Goal: Transaction & Acquisition: Purchase product/service

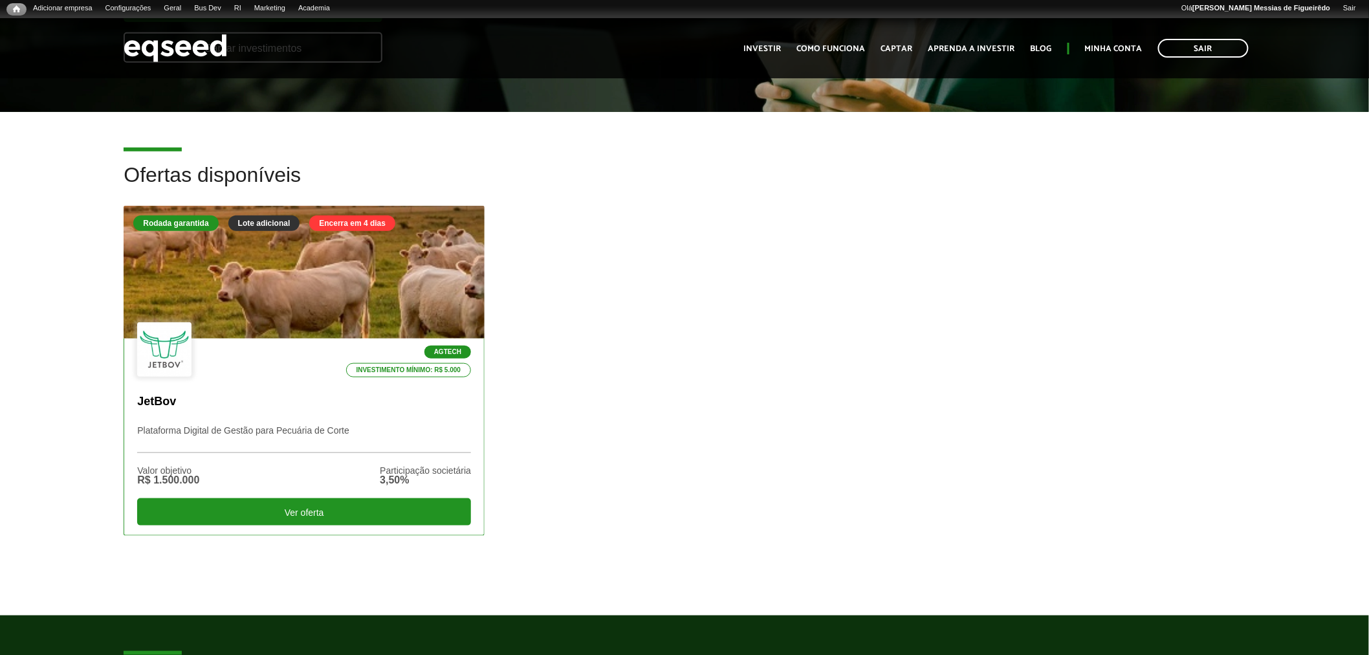
scroll to position [286, 0]
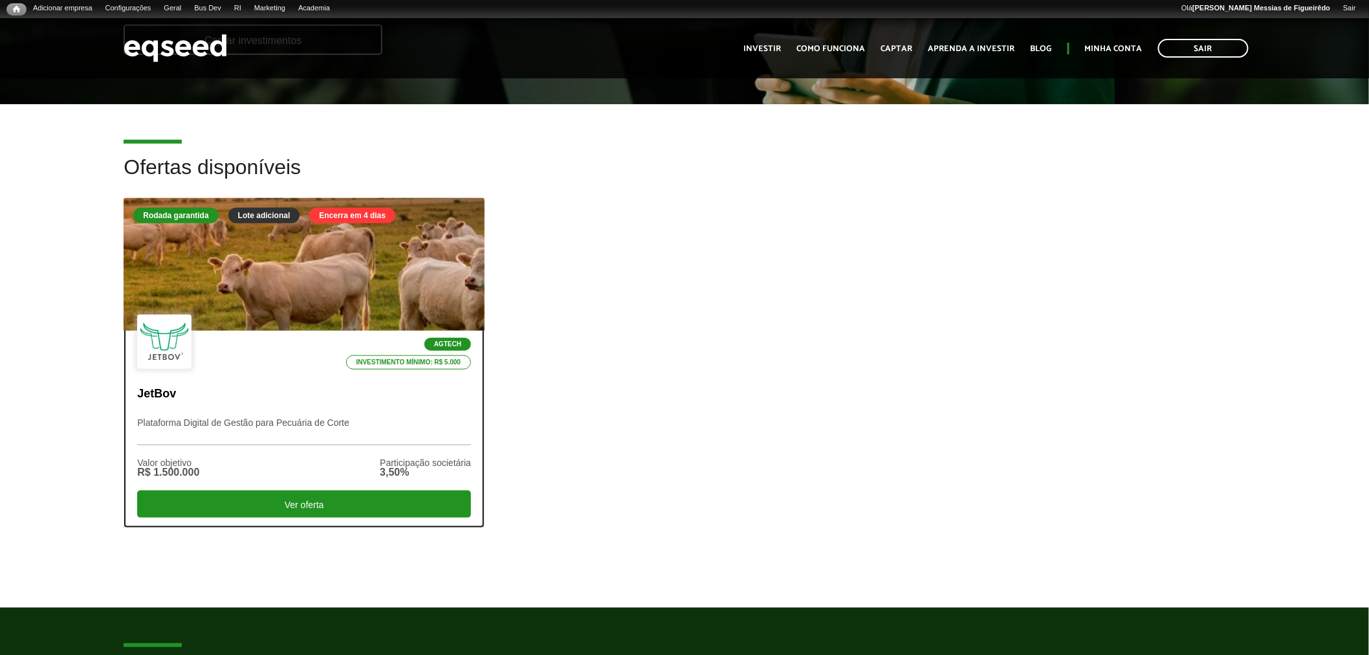
click at [300, 272] on div at bounding box center [304, 264] width 433 height 159
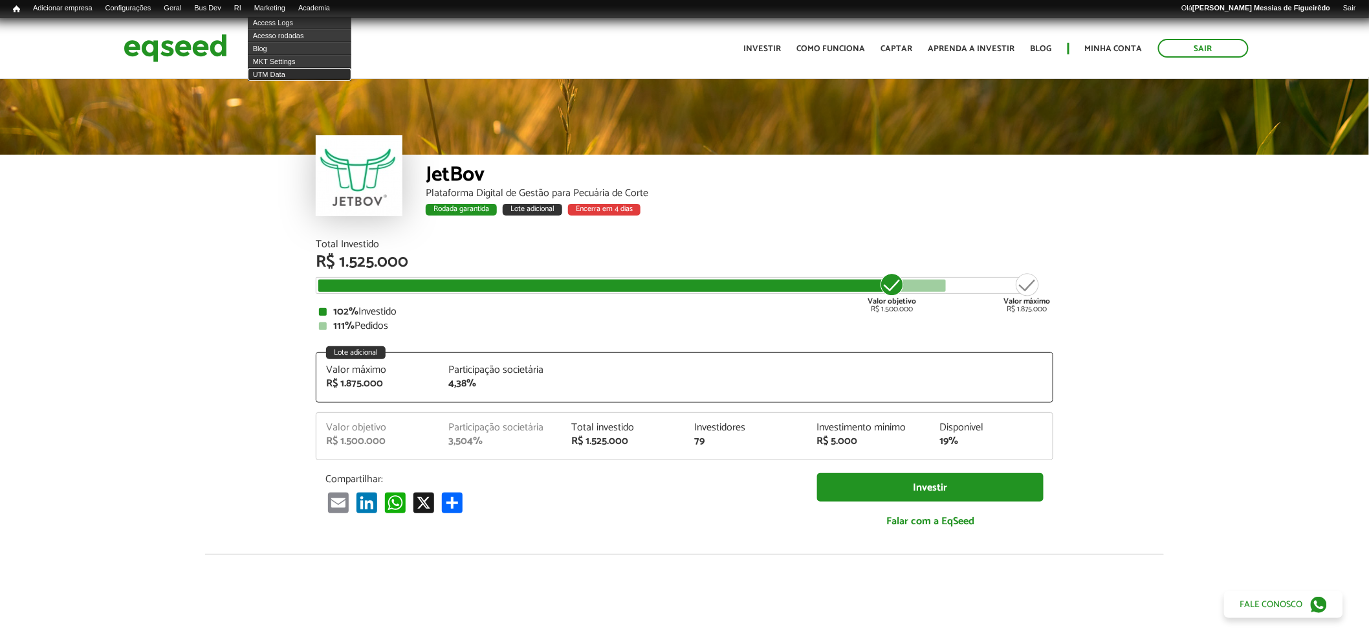
click at [288, 68] on link "UTM Data" at bounding box center [300, 74] width 104 height 13
